Goal: Transaction & Acquisition: Purchase product/service

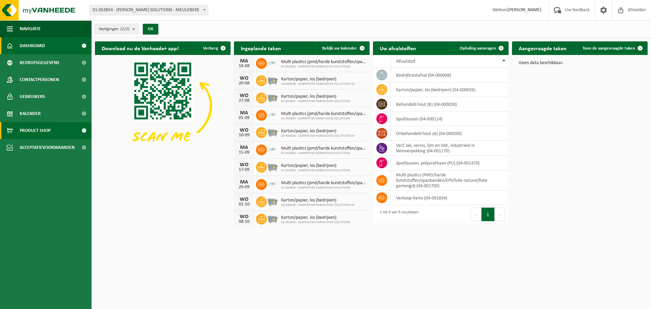
click at [51, 132] on link "Product Shop" at bounding box center [46, 130] width 92 height 17
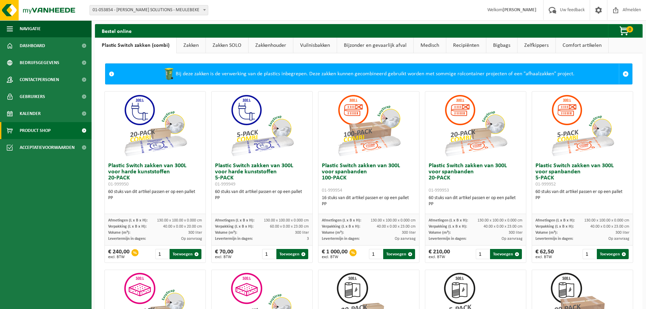
click at [275, 45] on link "Zakkenhouder" at bounding box center [271, 46] width 44 height 16
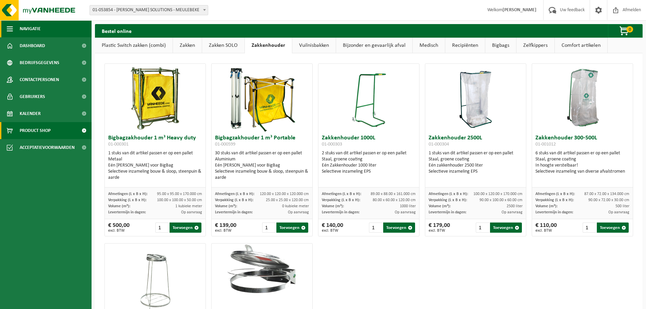
click at [12, 28] on span "button" at bounding box center [10, 28] width 6 height 17
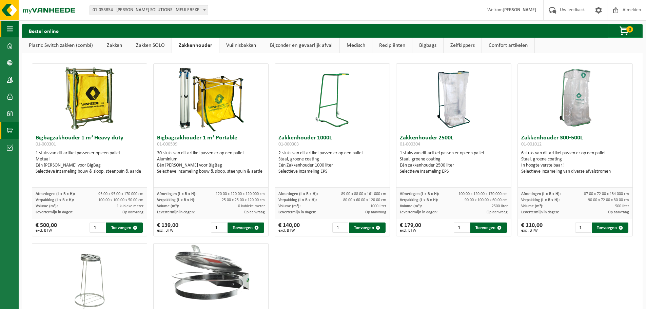
click at [12, 28] on span "button" at bounding box center [10, 28] width 6 height 17
